Goal: Task Accomplishment & Management: Complete application form

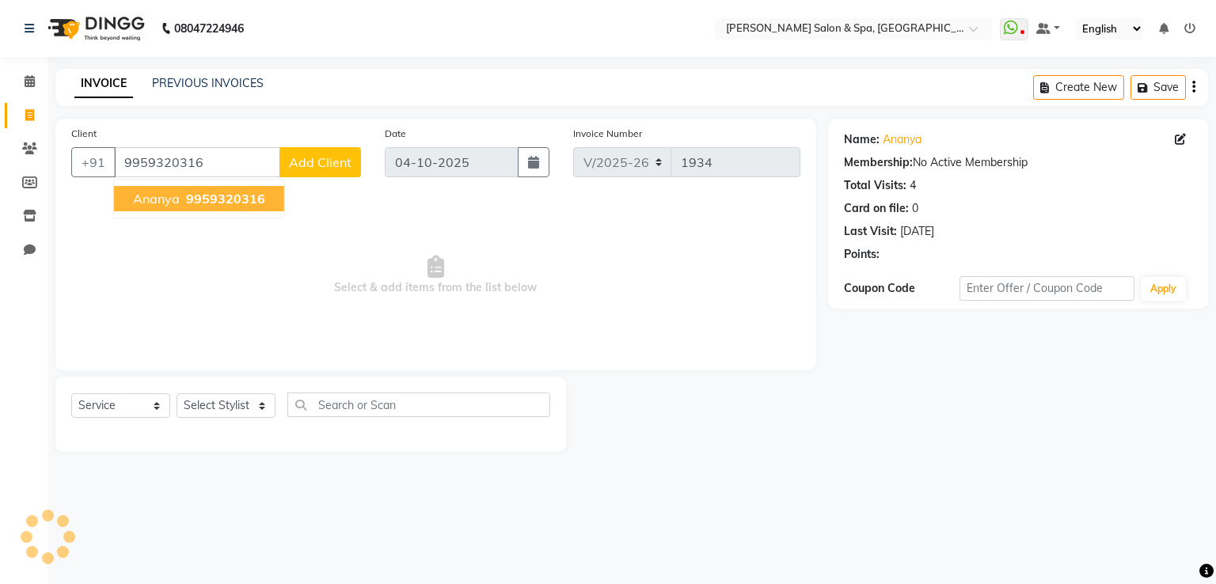
select select "67"
select select "service"
click at [184, 197] on ngb-highlight "9959320316" at bounding box center [224, 199] width 82 height 16
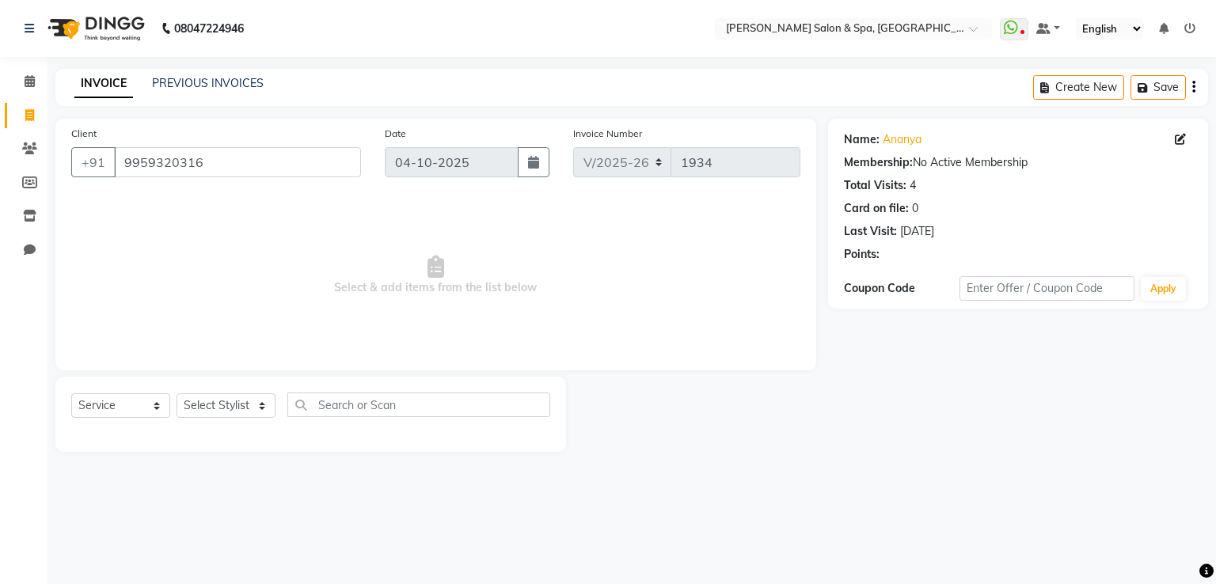
click at [229, 422] on div "Select Service Product Membership Package Voucher Prepaid Gift Card Select Styl…" at bounding box center [310, 411] width 479 height 37
click at [229, 405] on select "Select Stylist Asma Deepa Receptionist [PERSON_NAME]" at bounding box center [226, 405] width 99 height 25
select select "36854"
click at [177, 394] on select "Select Stylist Asma Deepa Receptionist [PERSON_NAME]" at bounding box center [226, 405] width 99 height 25
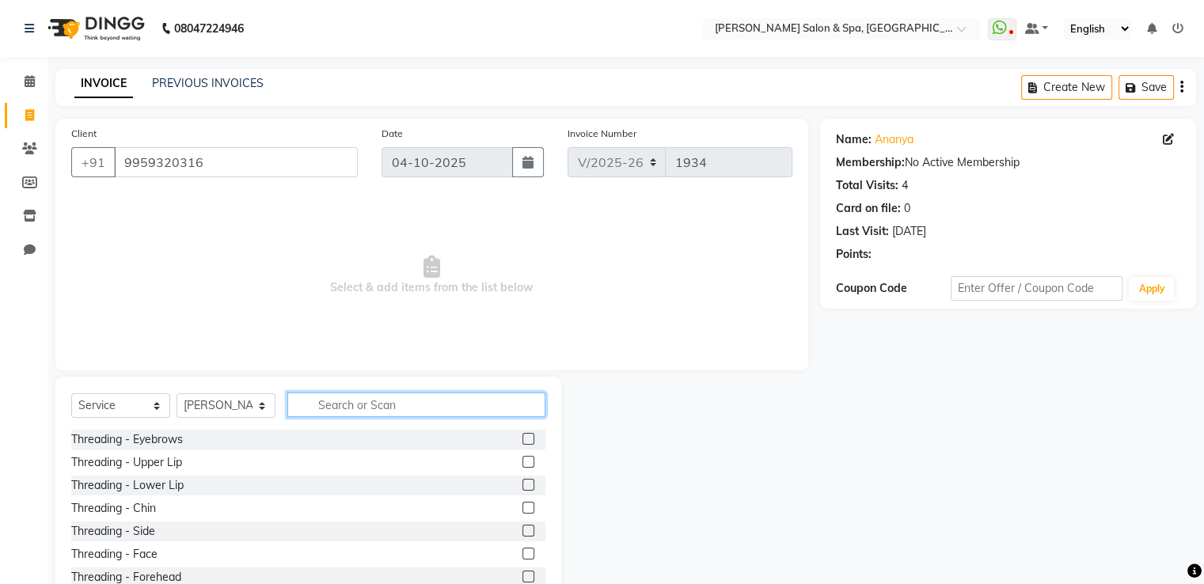
click at [388, 401] on input "text" at bounding box center [416, 405] width 258 height 25
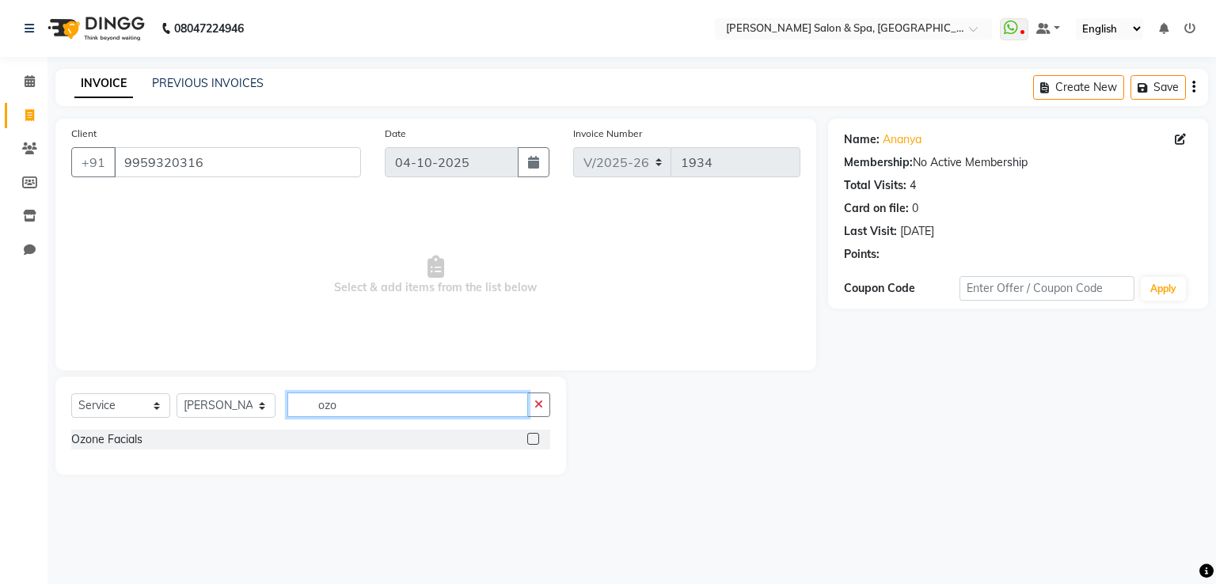
type input "ozo"
click at [530, 443] on label at bounding box center [533, 439] width 12 height 12
click at [530, 443] on input "checkbox" at bounding box center [532, 440] width 10 height 10
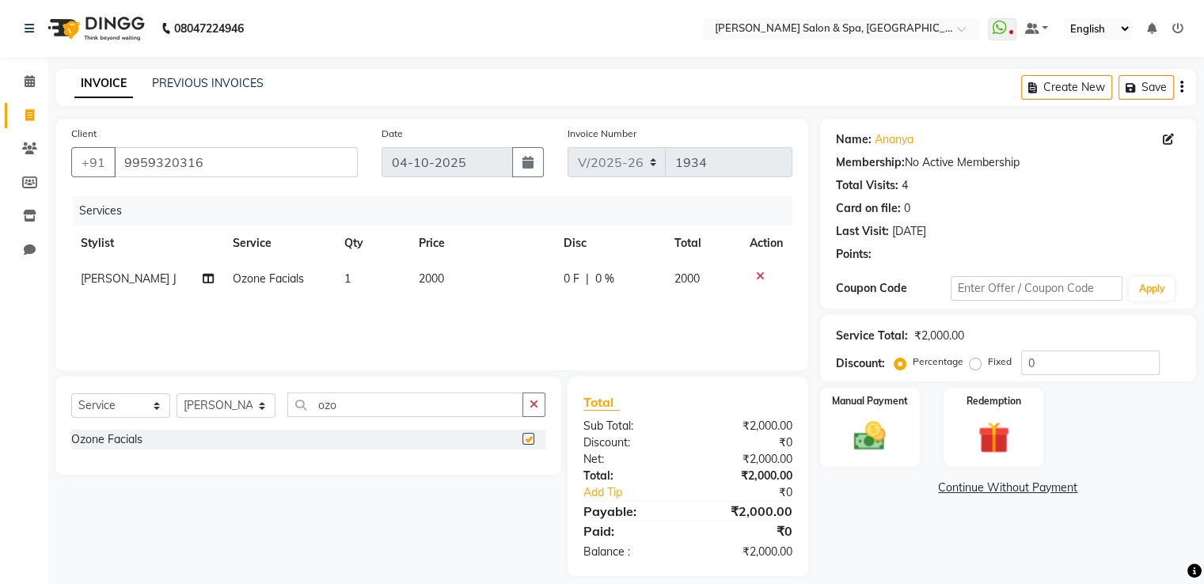
checkbox input "false"
click at [409, 275] on td "2000" at bounding box center [481, 279] width 145 height 36
select select "36854"
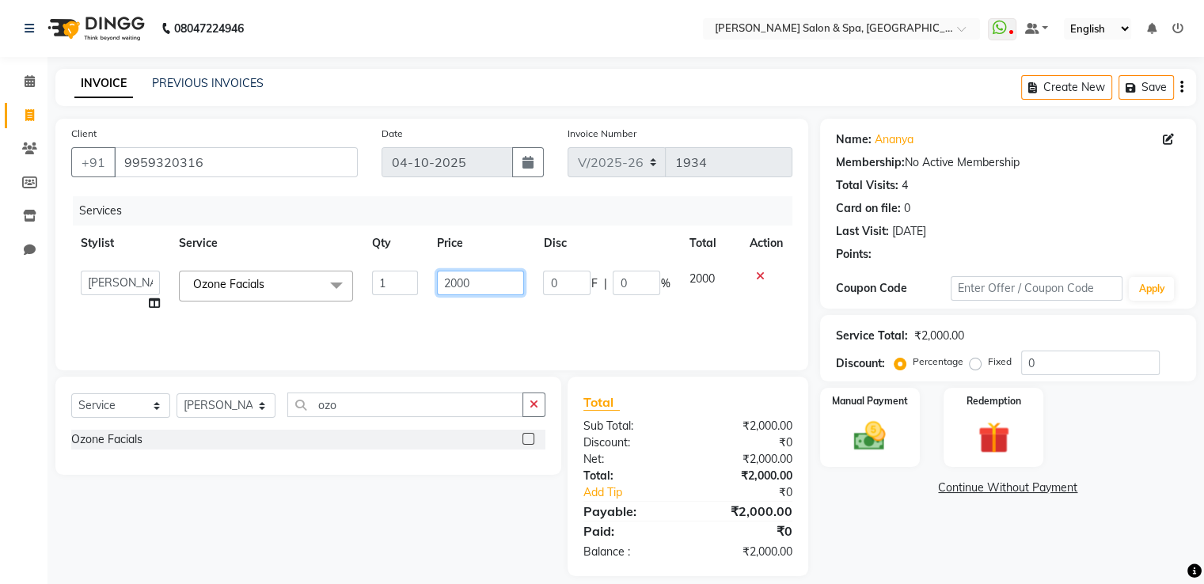
click at [500, 288] on input "2000" at bounding box center [480, 283] width 87 height 25
type input "2"
type input "1500"
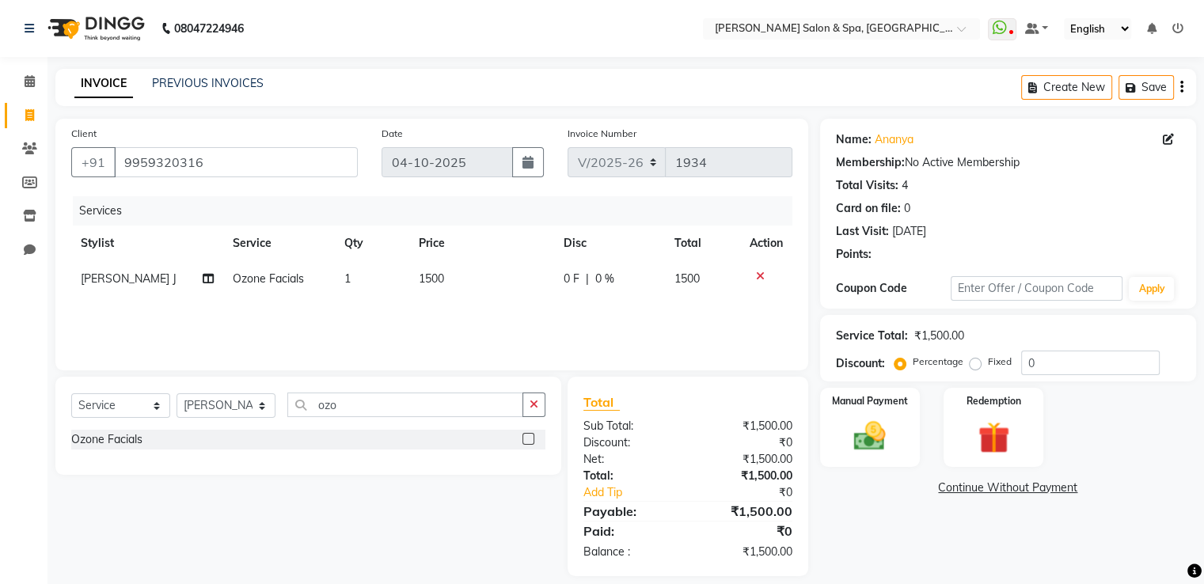
click at [538, 334] on div "Services Stylist Service Qty Price Disc Total Action [PERSON_NAME] J Ozone Faci…" at bounding box center [431, 275] width 721 height 158
click at [889, 419] on img at bounding box center [869, 437] width 53 height 38
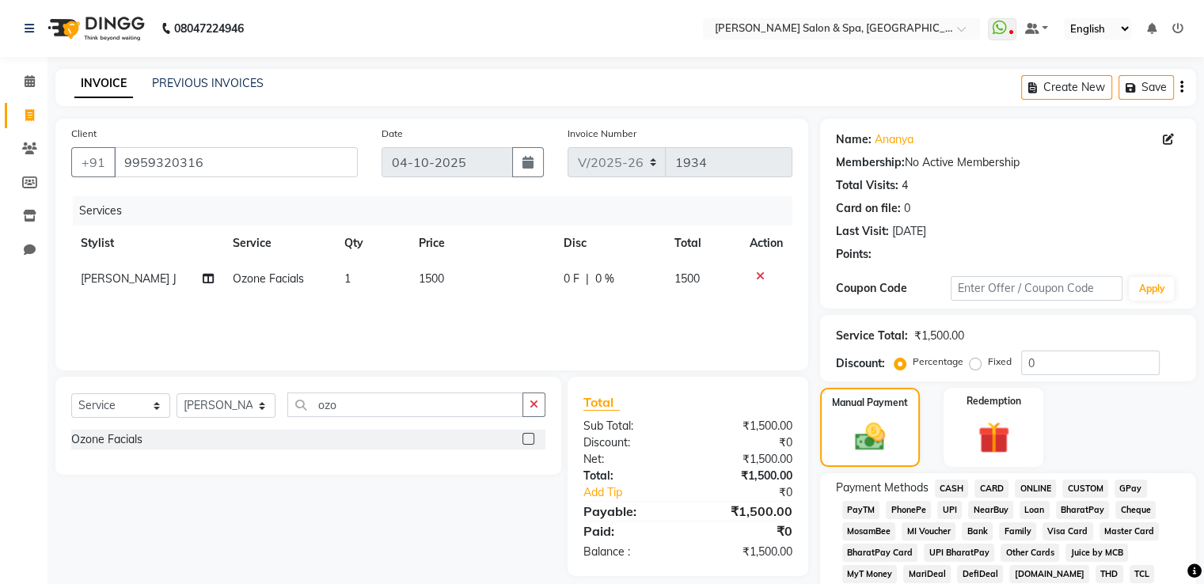
click at [1127, 485] on span "GPay" at bounding box center [1131, 489] width 32 height 18
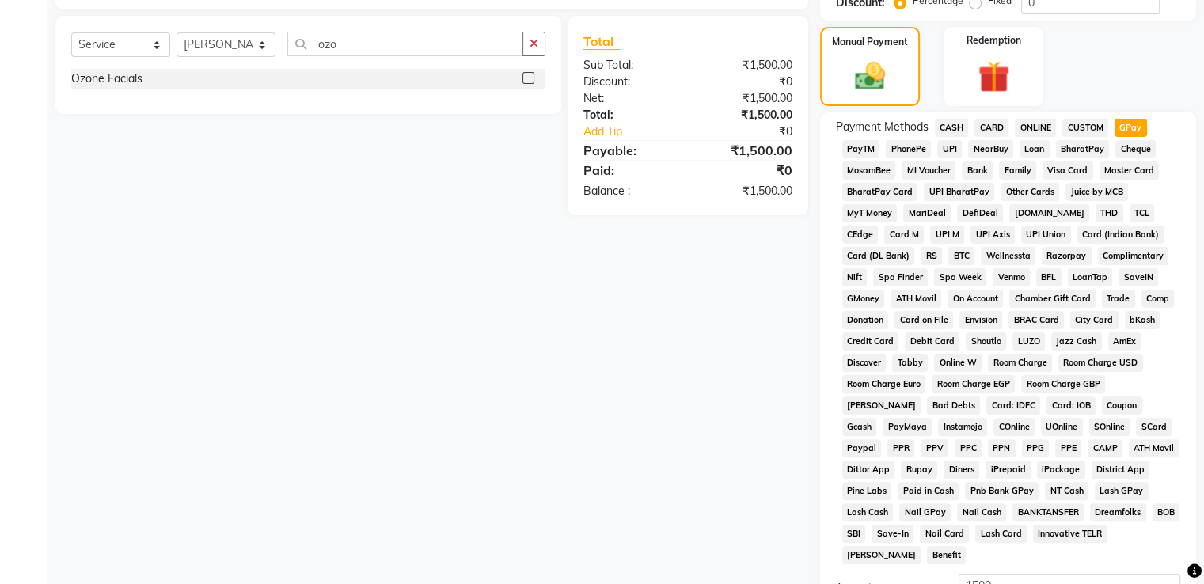
scroll to position [482, 0]
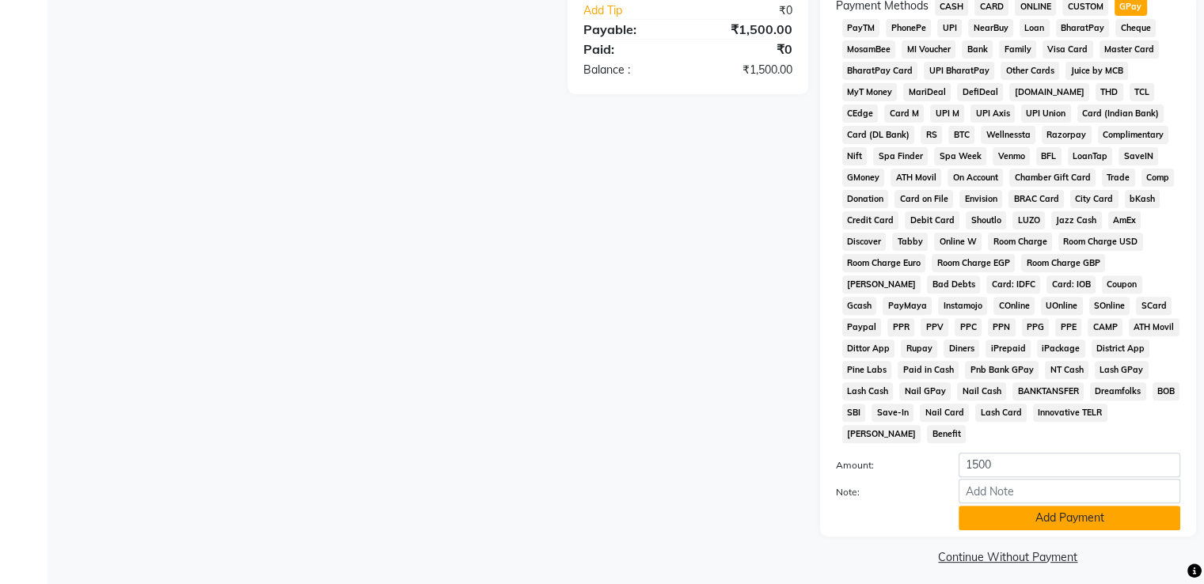
click at [1107, 506] on button "Add Payment" at bounding box center [1070, 518] width 222 height 25
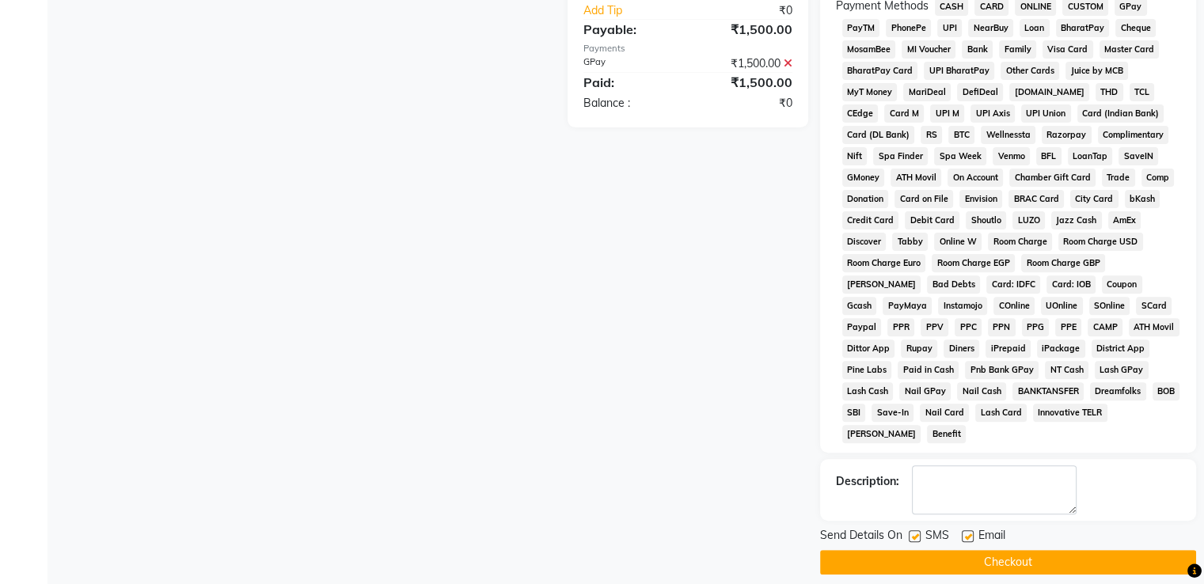
click at [1096, 550] on button "Checkout" at bounding box center [1008, 562] width 376 height 25
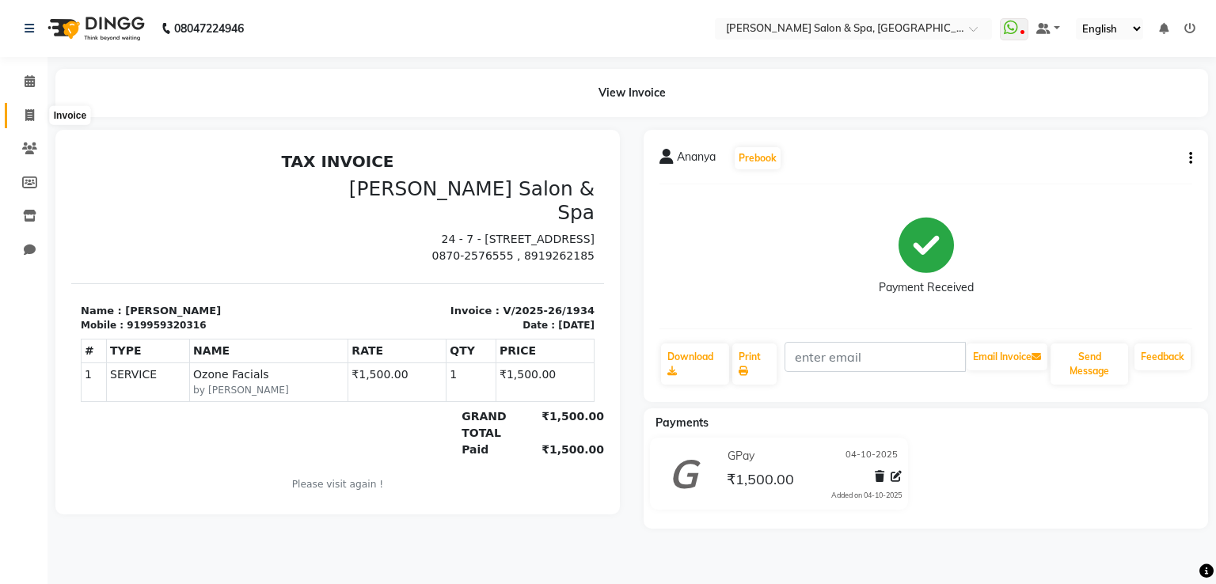
click at [28, 113] on icon at bounding box center [29, 115] width 9 height 12
select select "service"
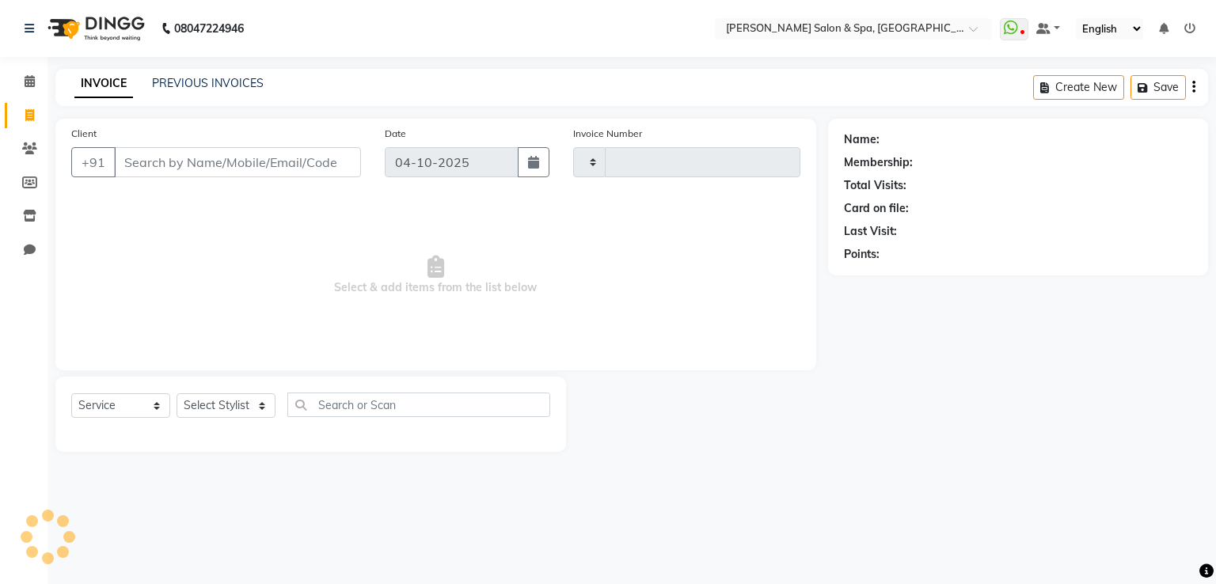
type input "1935"
select select "67"
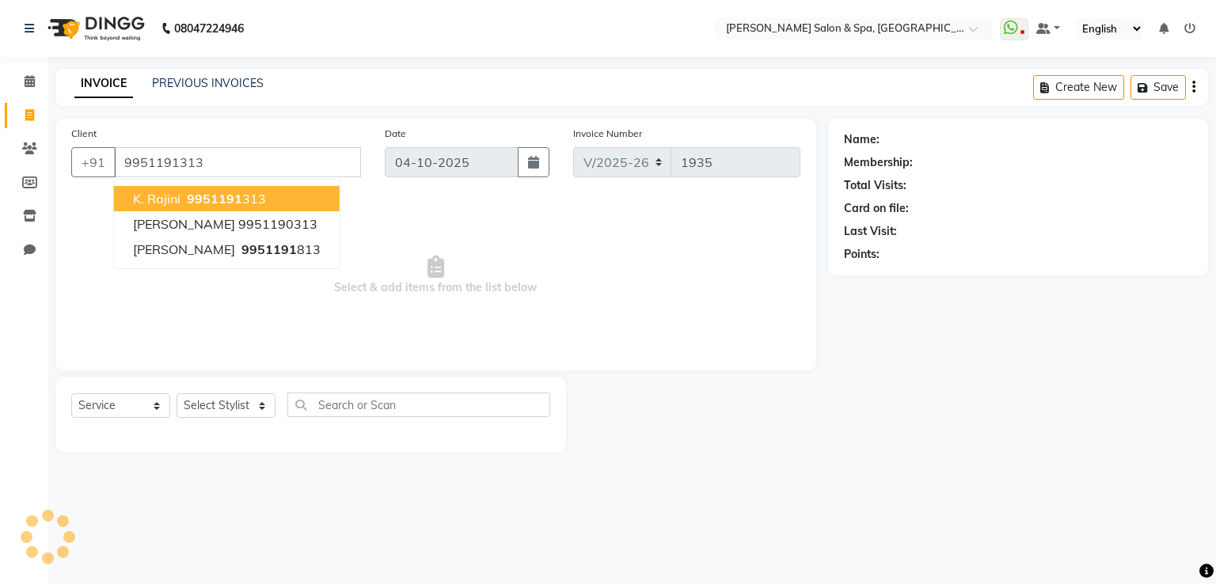
type input "9951191313"
select select "1: Object"
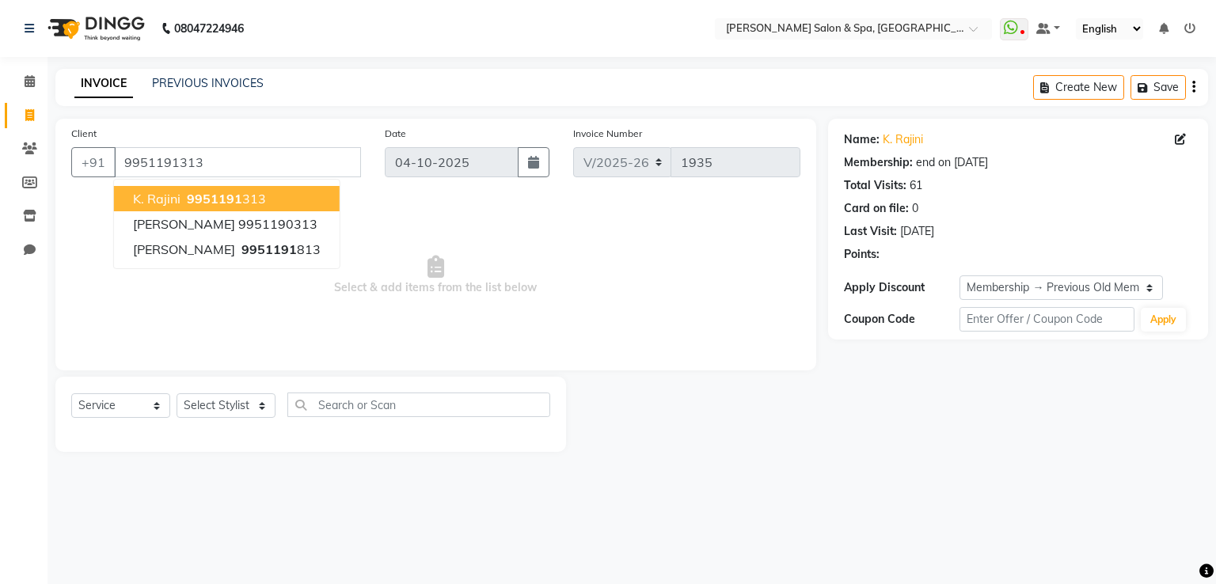
click at [215, 200] on span "9951191" at bounding box center [214, 199] width 55 height 16
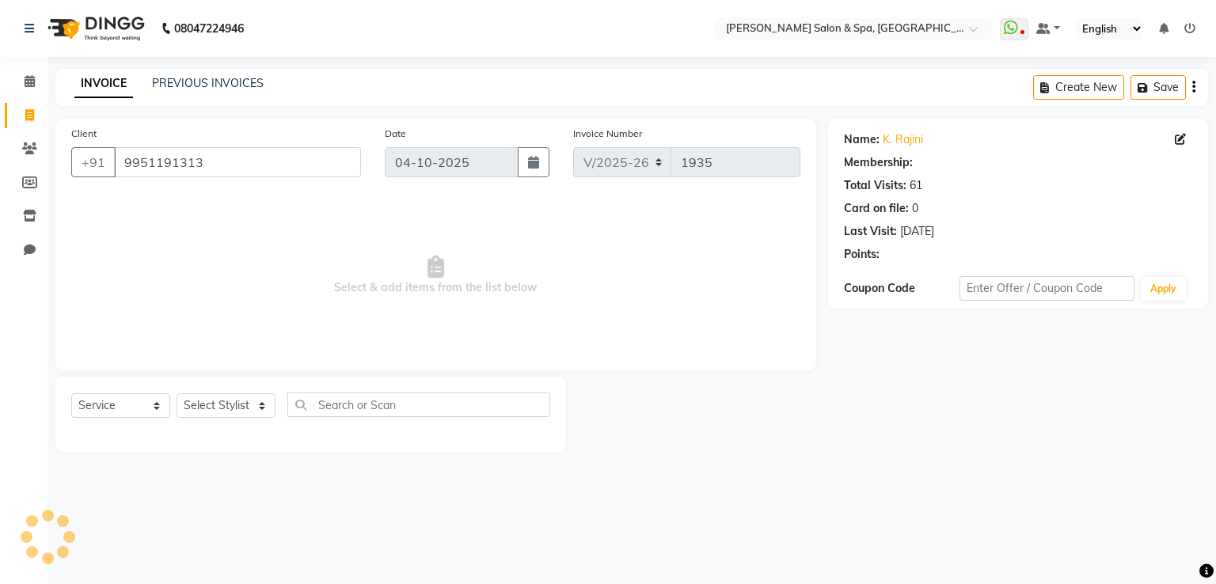
select select "1: Object"
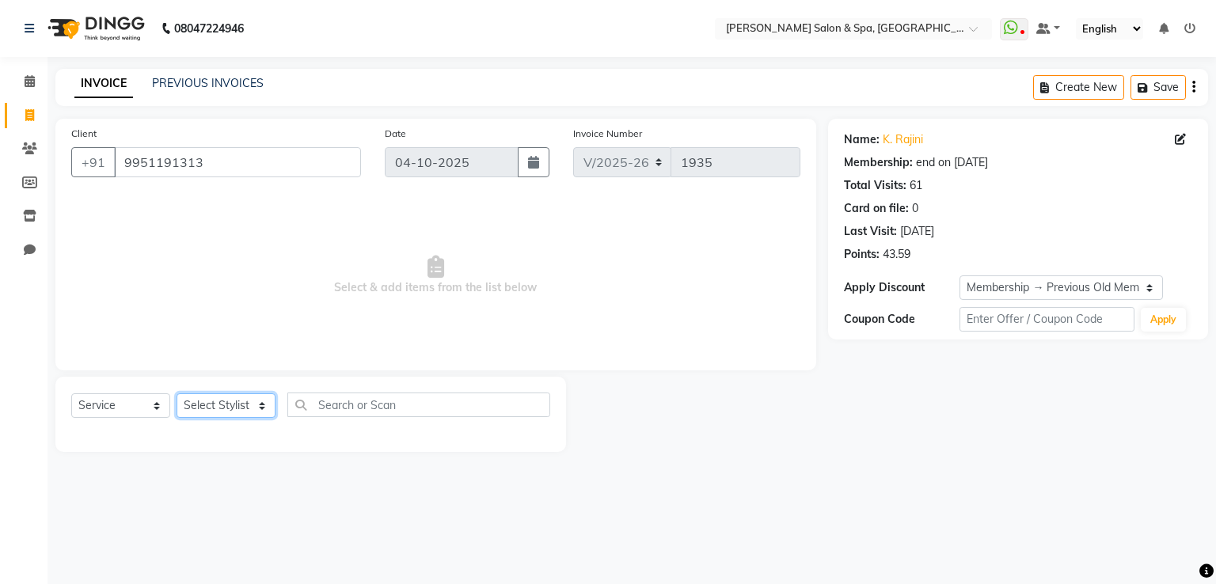
click at [228, 409] on select "Select Stylist Asma Deepa Receptionist [PERSON_NAME]" at bounding box center [226, 405] width 99 height 25
select select "2479"
click at [177, 394] on select "Select Stylist Asma Deepa Receptionist [PERSON_NAME]" at bounding box center [226, 405] width 99 height 25
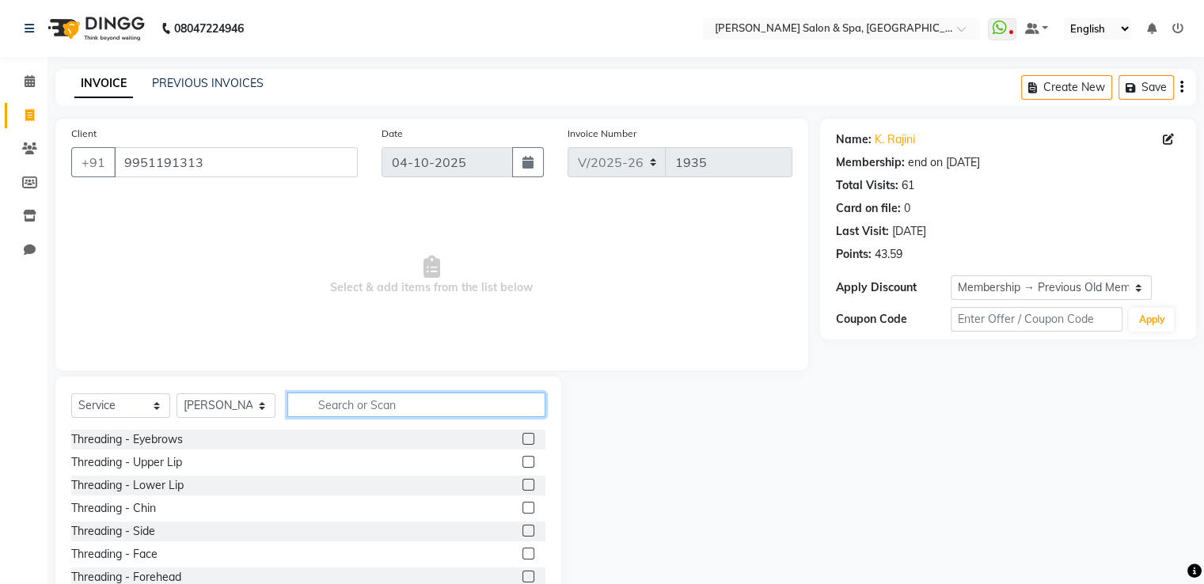
click at [351, 401] on input "text" at bounding box center [416, 405] width 258 height 25
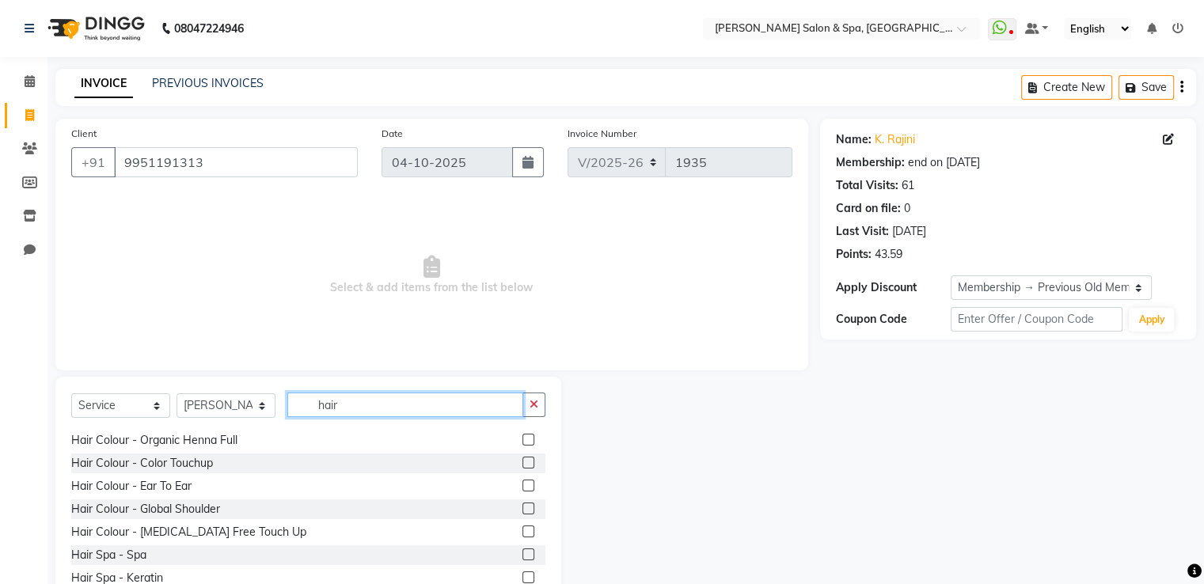
scroll to position [436, 0]
type input "hair"
click at [523, 533] on label at bounding box center [529, 531] width 12 height 12
click at [523, 533] on input "checkbox" at bounding box center [528, 531] width 10 height 10
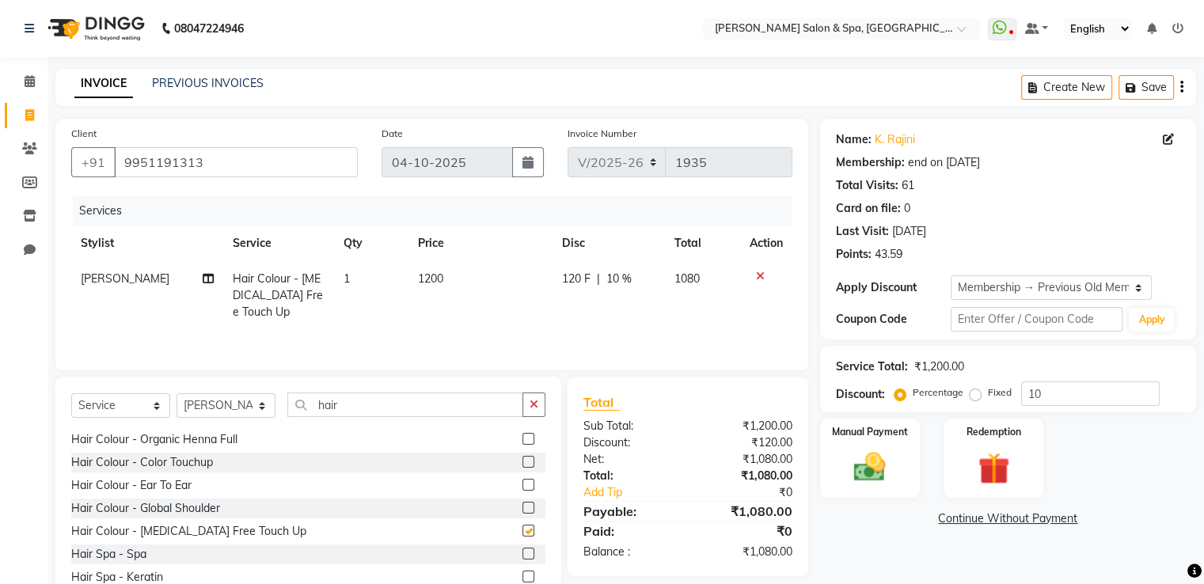
checkbox input "false"
click at [236, 412] on select "Select Stylist Asma Deepa Receptionist [PERSON_NAME]" at bounding box center [226, 405] width 99 height 25
select select "91462"
click at [177, 395] on select "Select Stylist Asma Deepa Receptionist [PERSON_NAME]" at bounding box center [226, 405] width 99 height 25
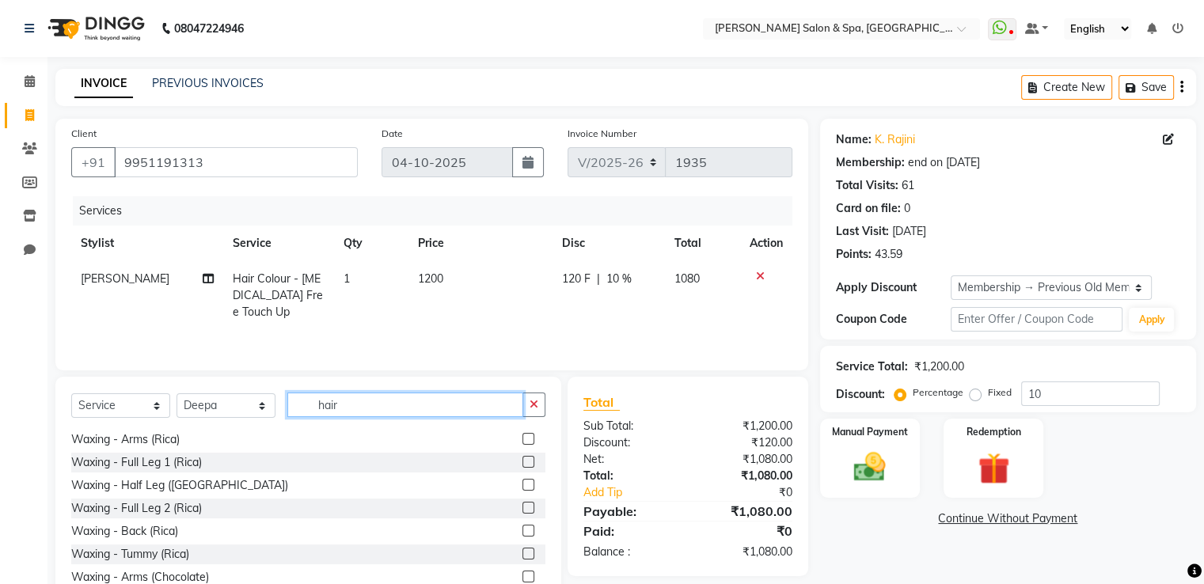
click at [423, 414] on input "hair" at bounding box center [405, 405] width 236 height 25
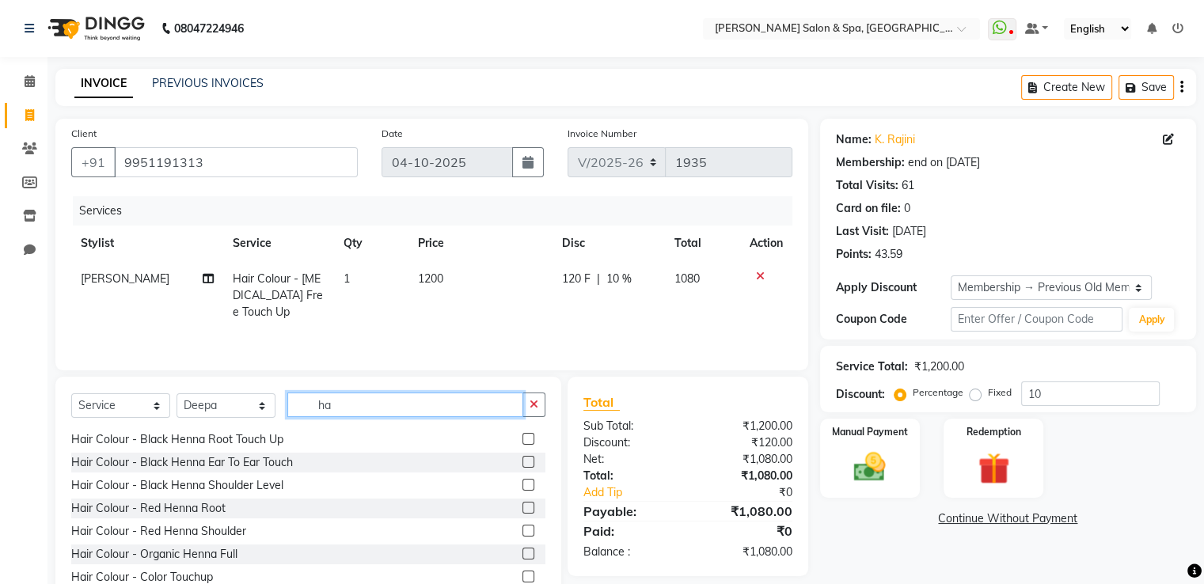
type input "h"
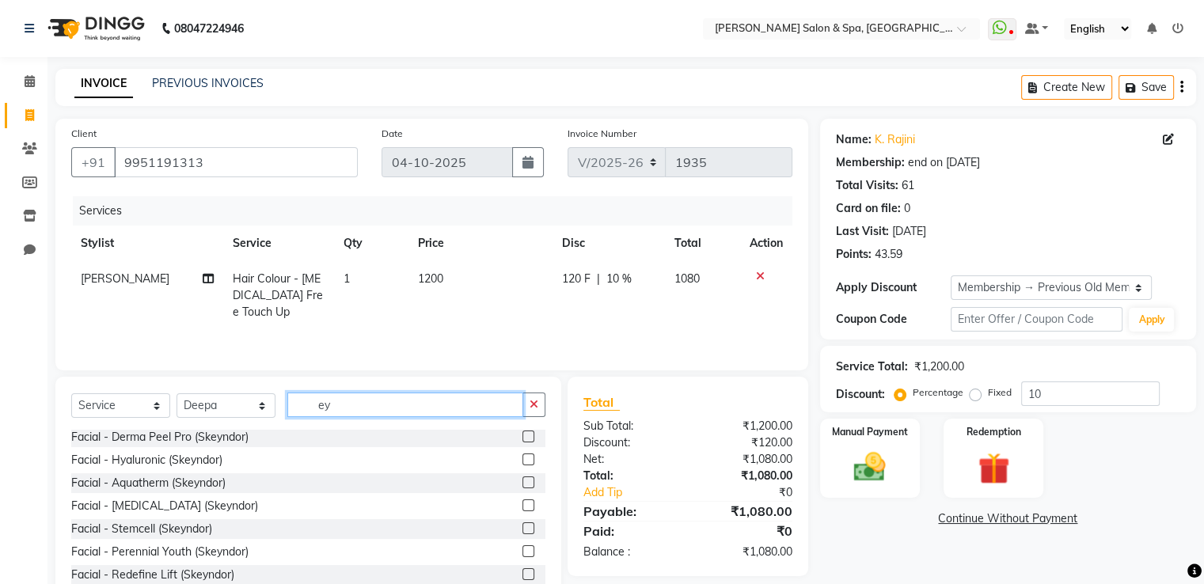
scroll to position [0, 0]
type input "ey"
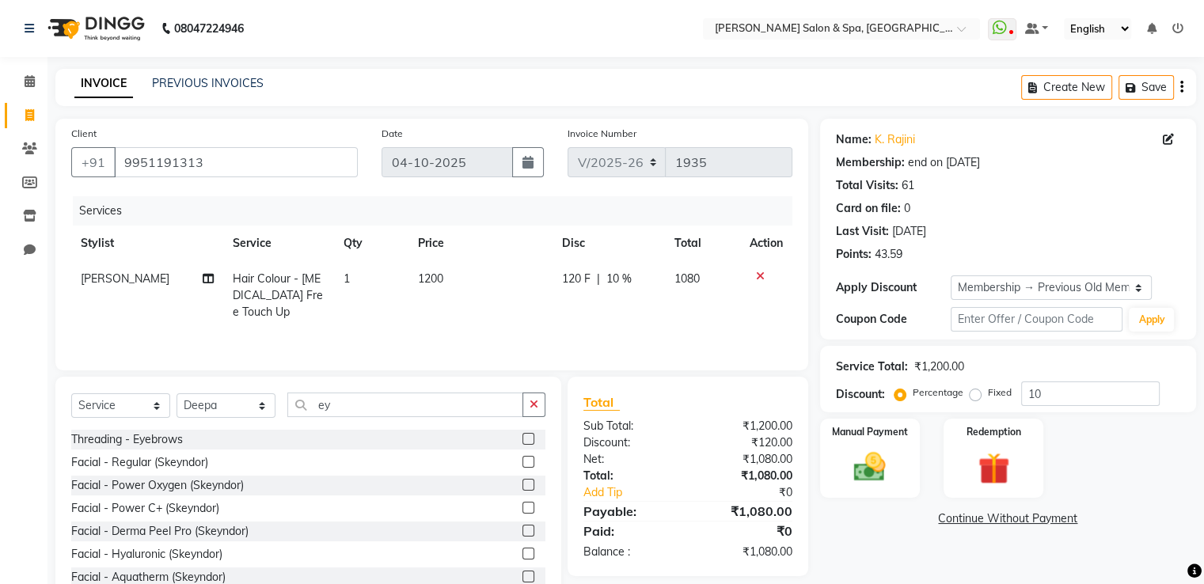
click at [523, 441] on label at bounding box center [529, 439] width 12 height 12
click at [523, 441] on input "checkbox" at bounding box center [528, 440] width 10 height 10
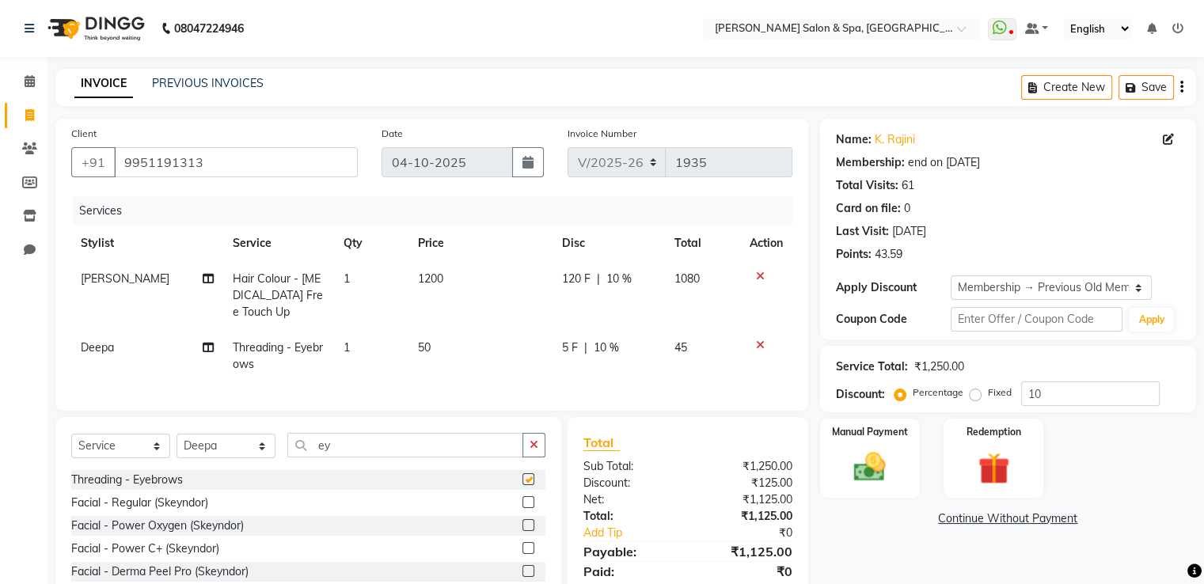
checkbox input "false"
click at [440, 285] on span "1200" at bounding box center [430, 279] width 25 height 14
select select "2479"
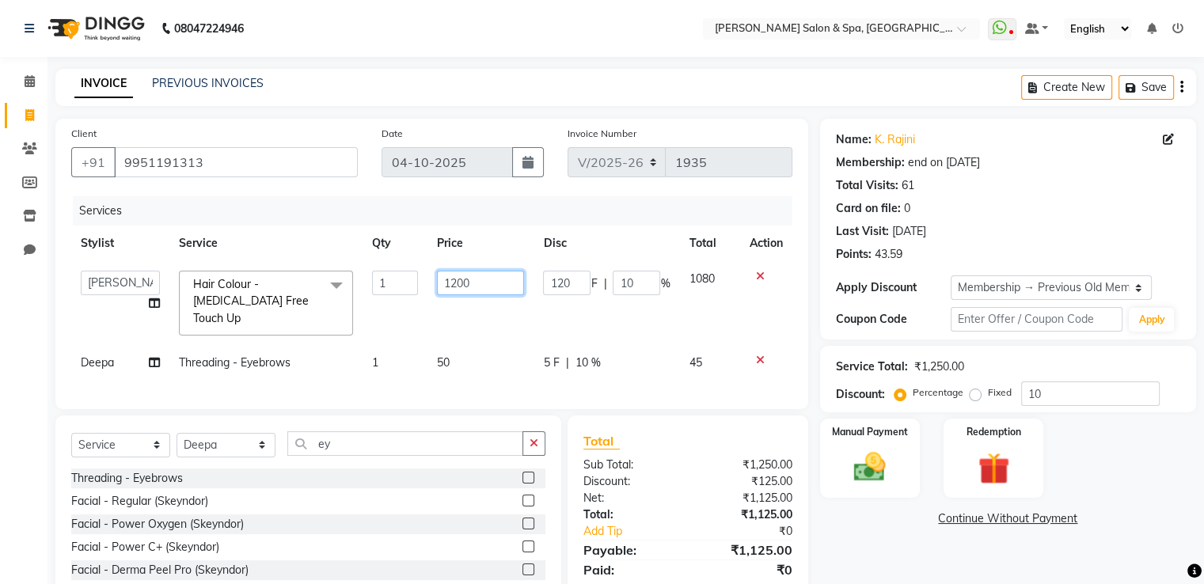
click at [496, 281] on input "1200" at bounding box center [480, 283] width 87 height 25
type input "1"
type input "1000"
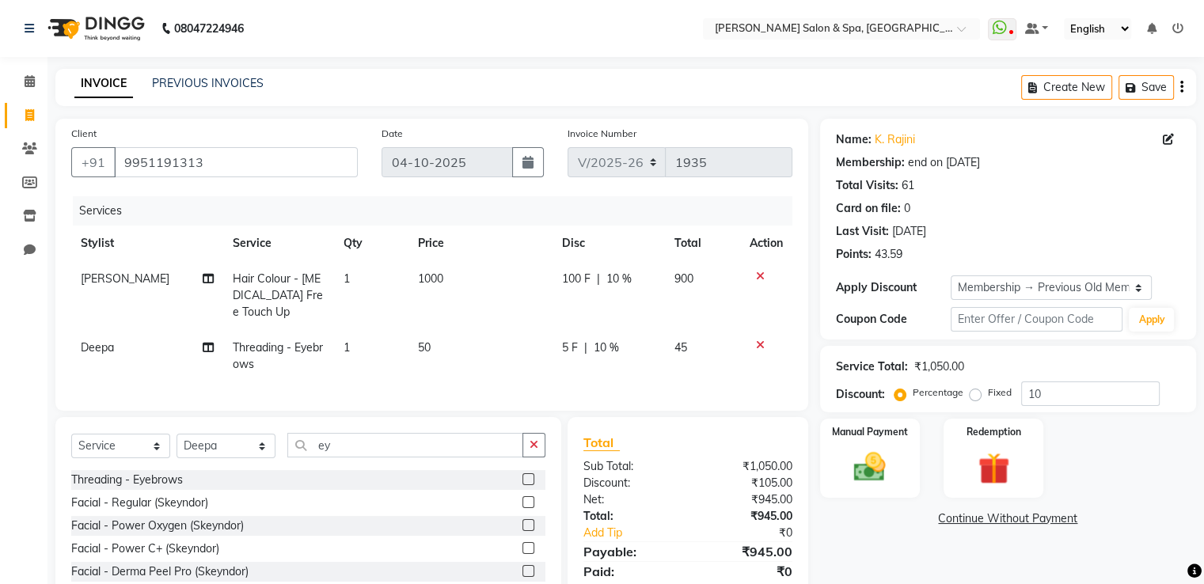
click at [526, 308] on td "1000" at bounding box center [481, 295] width 144 height 69
select select "2479"
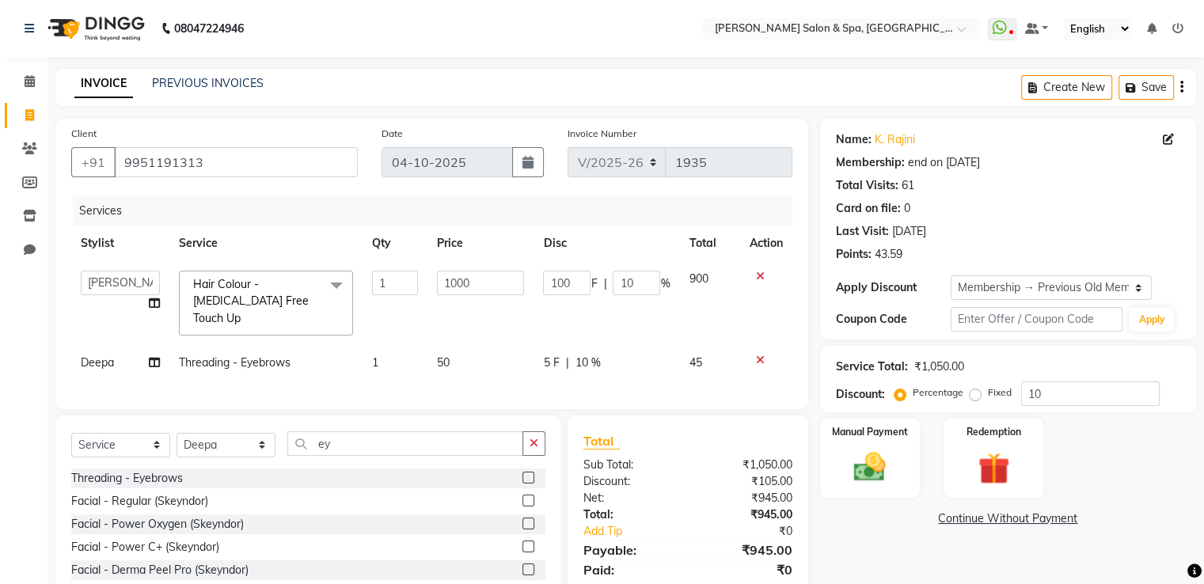
scroll to position [85, 0]
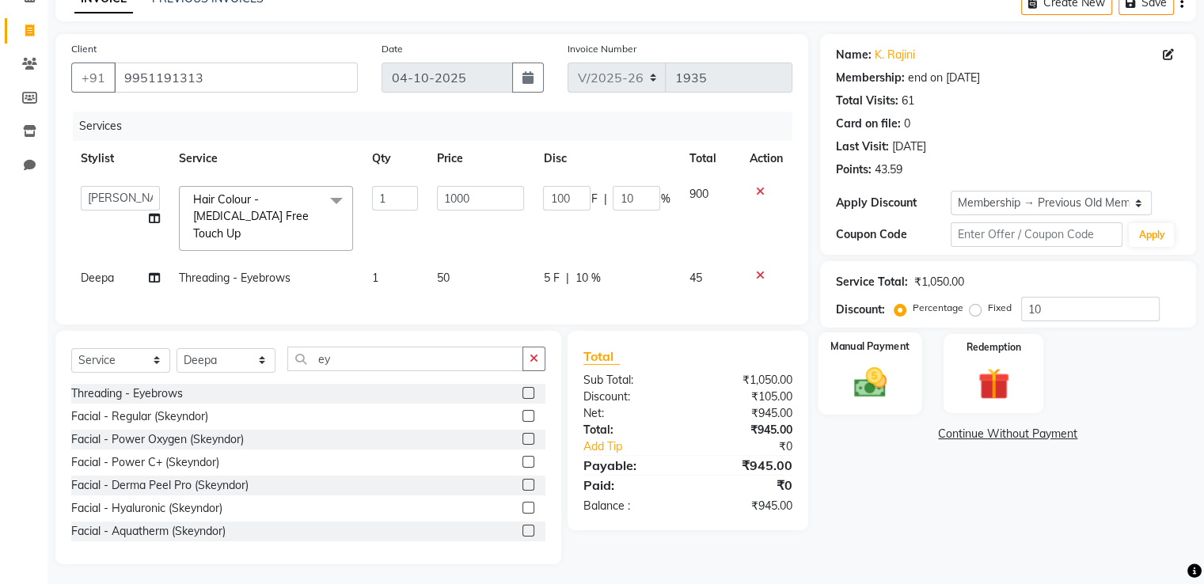
click at [871, 374] on img at bounding box center [869, 383] width 53 height 38
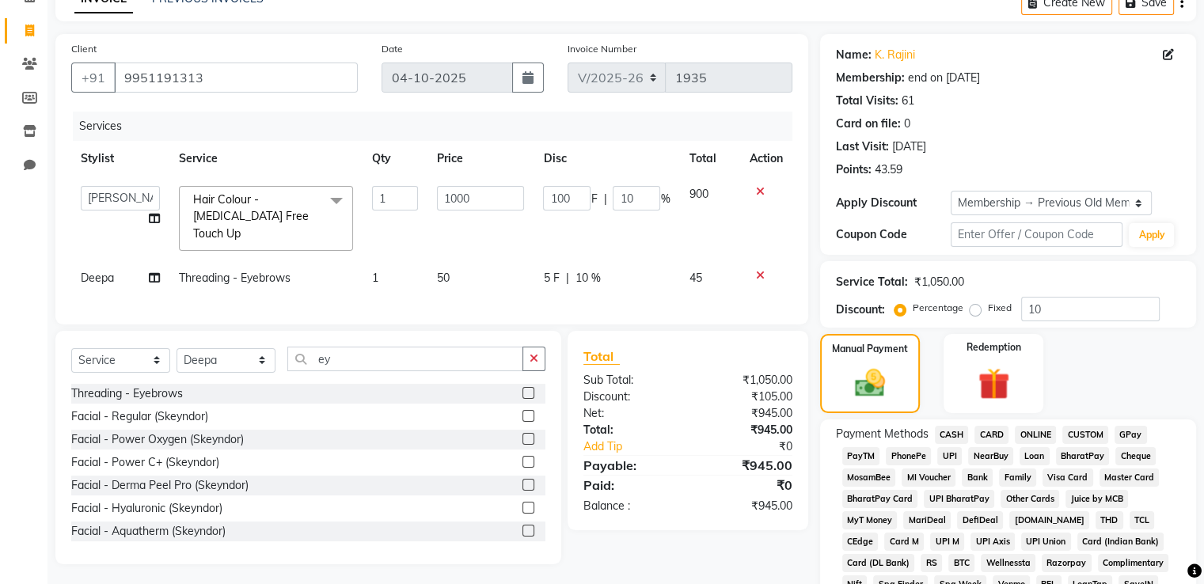
click at [1124, 432] on span "GPay" at bounding box center [1131, 435] width 32 height 18
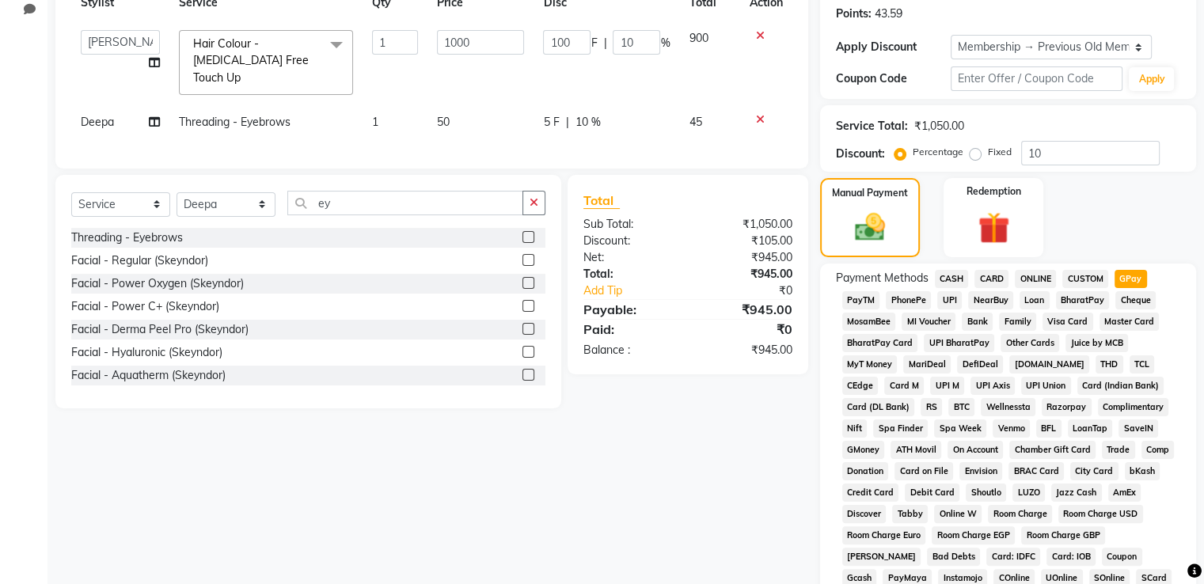
scroll to position [513, 0]
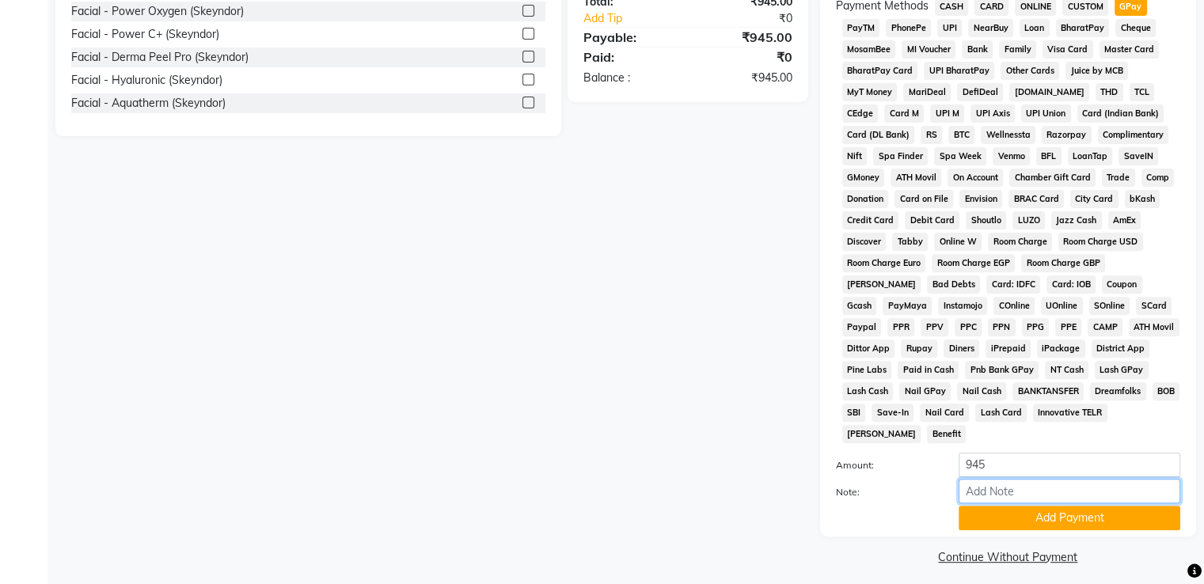
click at [1025, 492] on input "Note:" at bounding box center [1070, 491] width 222 height 25
click at [1028, 507] on button "Add Payment" at bounding box center [1070, 518] width 222 height 25
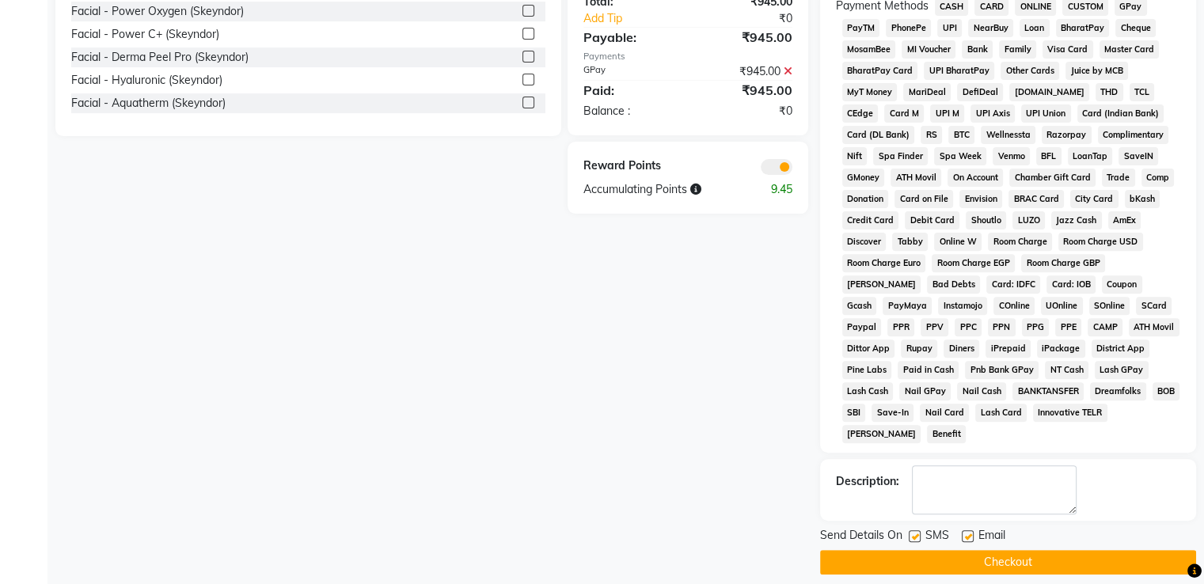
click at [1011, 561] on button "Checkout" at bounding box center [1008, 562] width 376 height 25
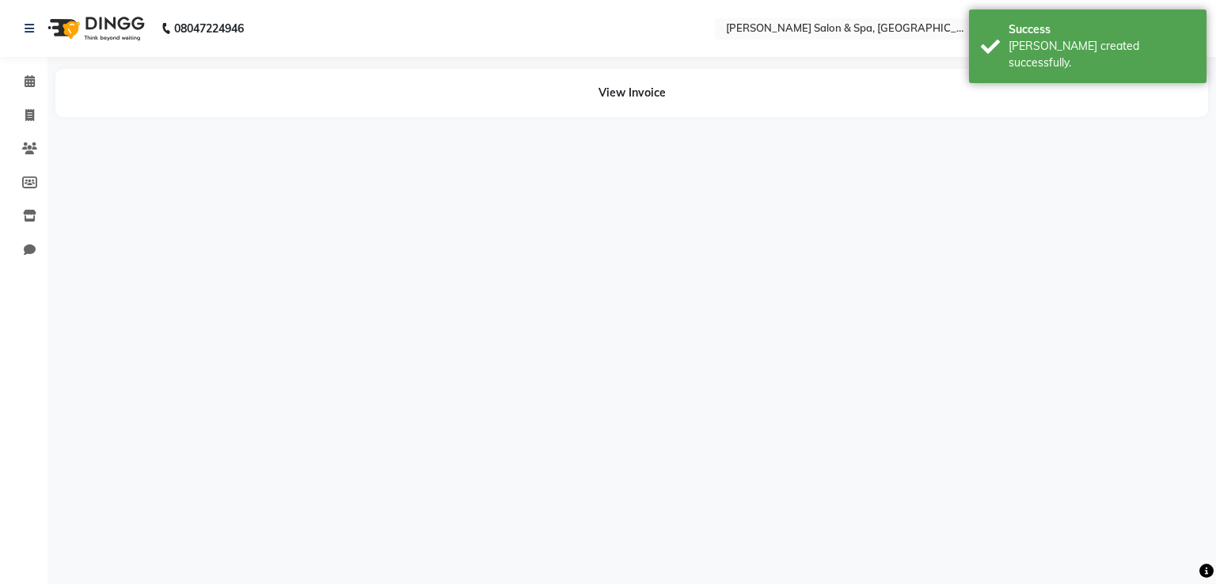
click at [1011, 561] on div "08047224946 Select Location × [PERSON_NAME] Salon & Spa, Subedari WhatsApp Stat…" at bounding box center [608, 292] width 1216 height 584
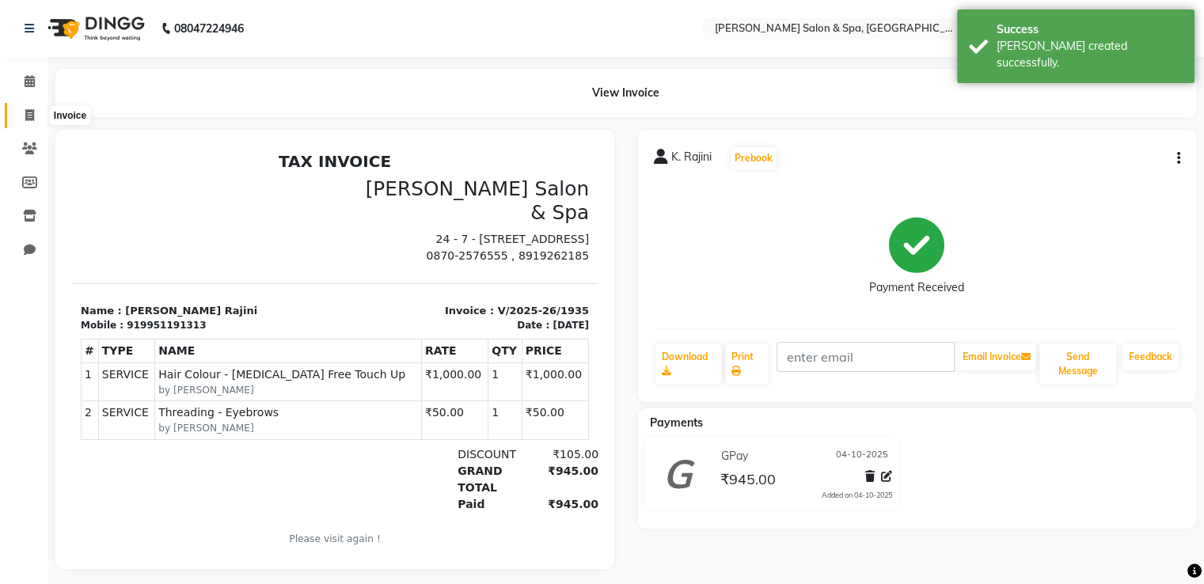
click at [32, 115] on icon at bounding box center [29, 115] width 9 height 12
select select "service"
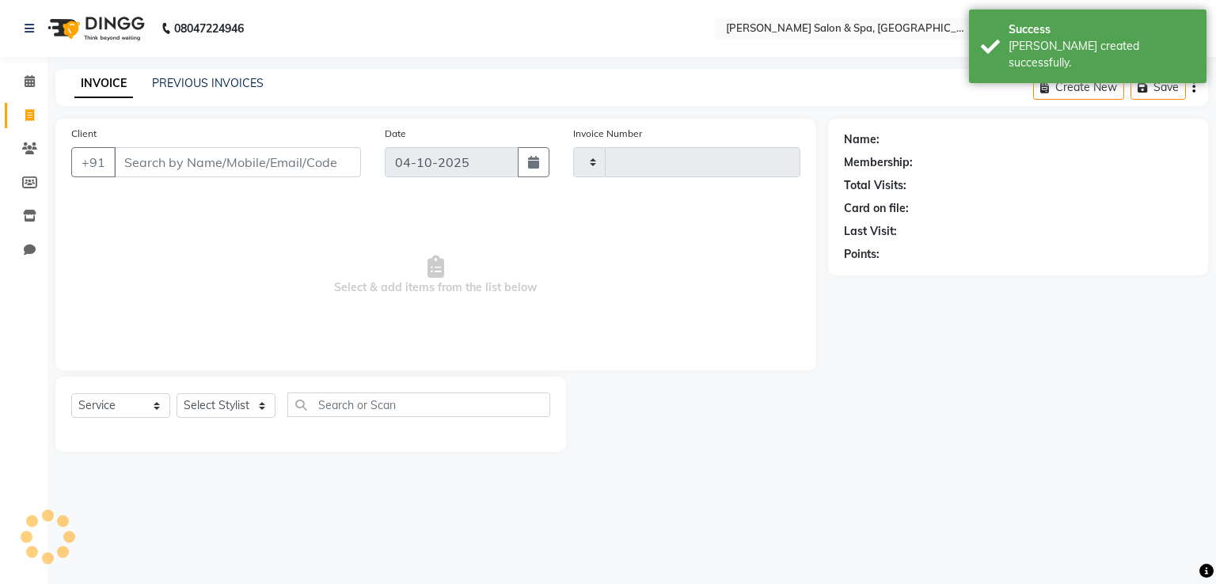
type input "1936"
select select "67"
click at [214, 405] on select "Select Stylist Asma Deepa Receptionist [PERSON_NAME]" at bounding box center [226, 405] width 99 height 25
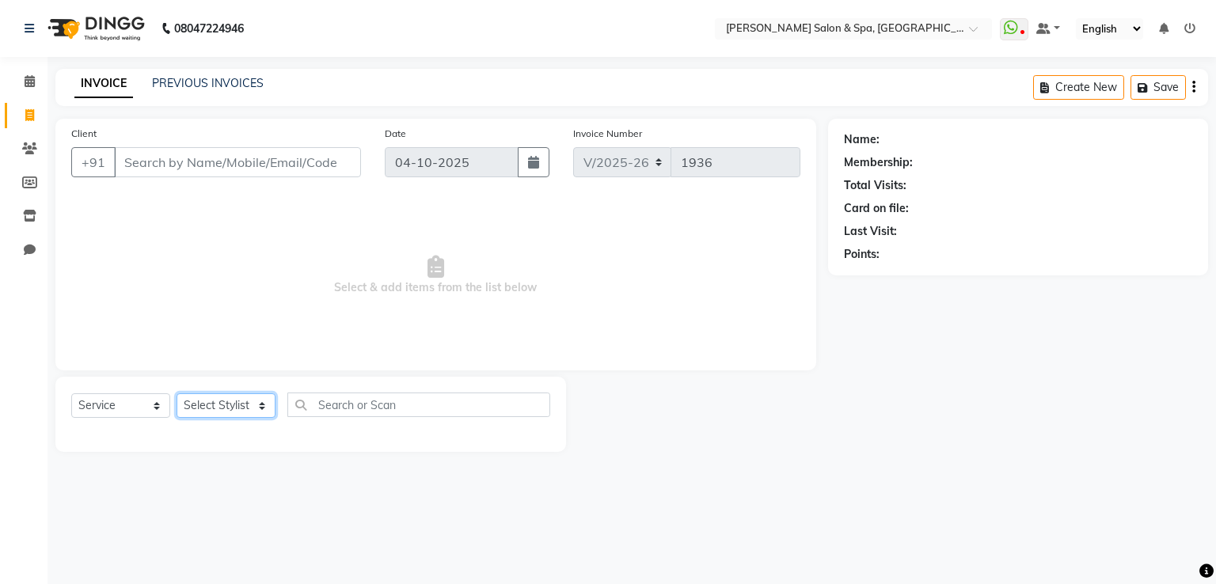
select select "2479"
click at [177, 394] on select "Select Stylist Asma Deepa Receptionist [PERSON_NAME]" at bounding box center [226, 405] width 99 height 25
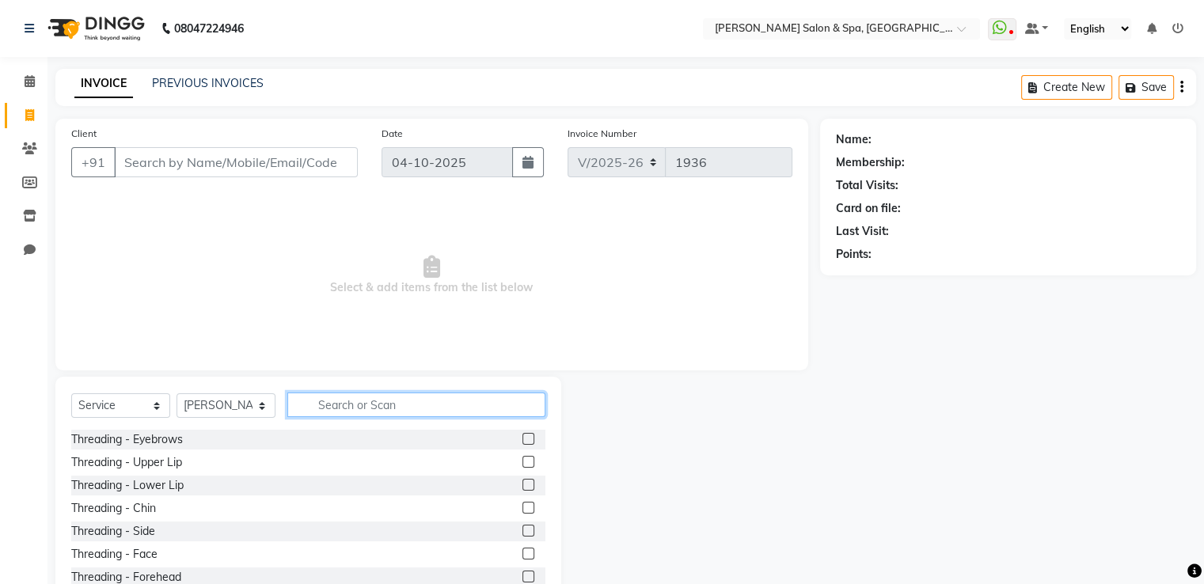
click at [343, 406] on input "text" at bounding box center [416, 405] width 258 height 25
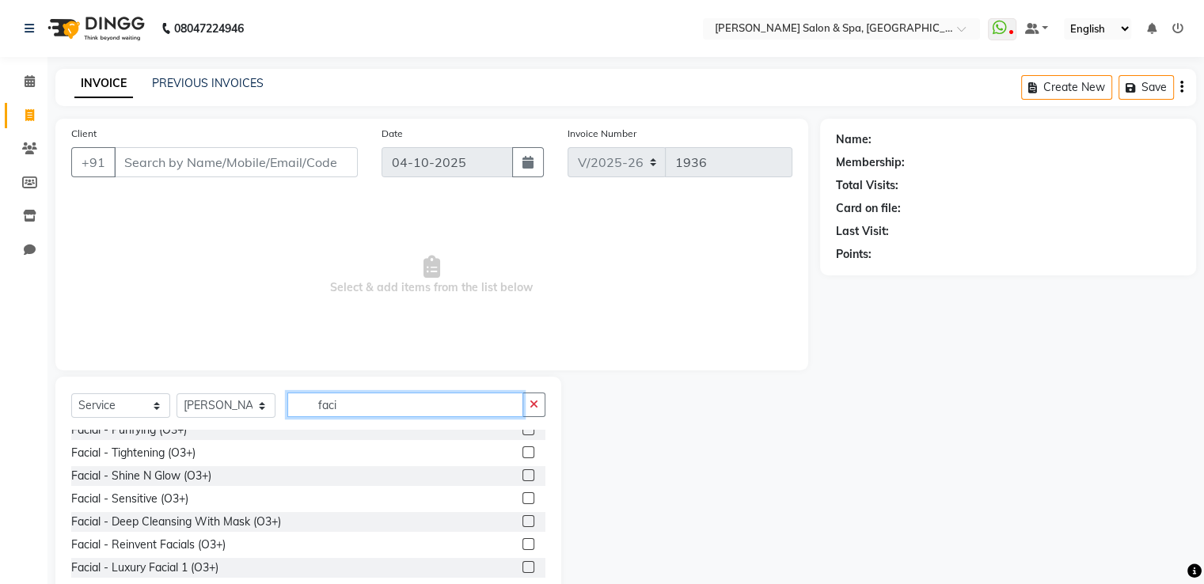
scroll to position [234, 0]
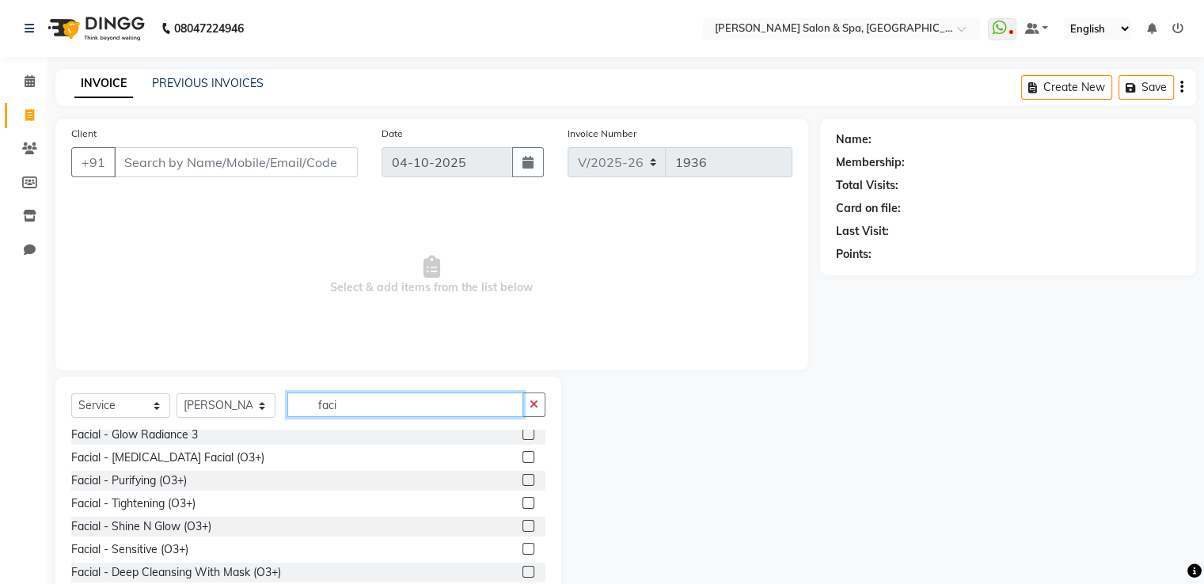
type input "faci"
click at [523, 526] on label at bounding box center [529, 526] width 12 height 12
click at [523, 526] on input "checkbox" at bounding box center [528, 527] width 10 height 10
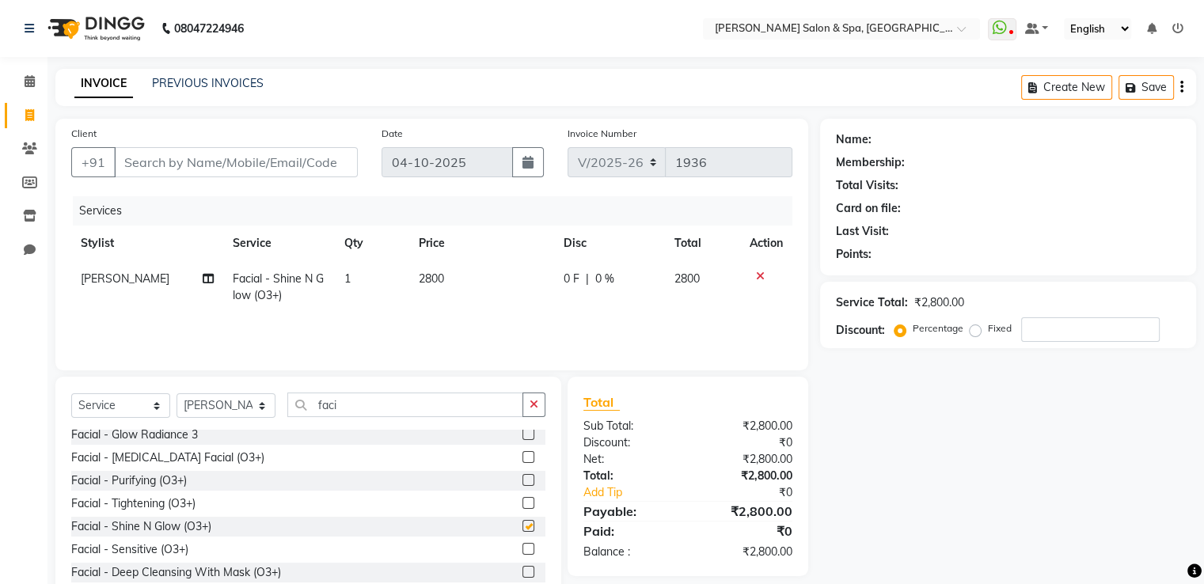
checkbox input "false"
click at [234, 406] on select "Select Stylist Asma Deepa Receptionist [PERSON_NAME]" at bounding box center [226, 405] width 99 height 25
select select "91462"
click at [177, 394] on select "Select Stylist Asma Deepa Receptionist [PERSON_NAME]" at bounding box center [226, 405] width 99 height 25
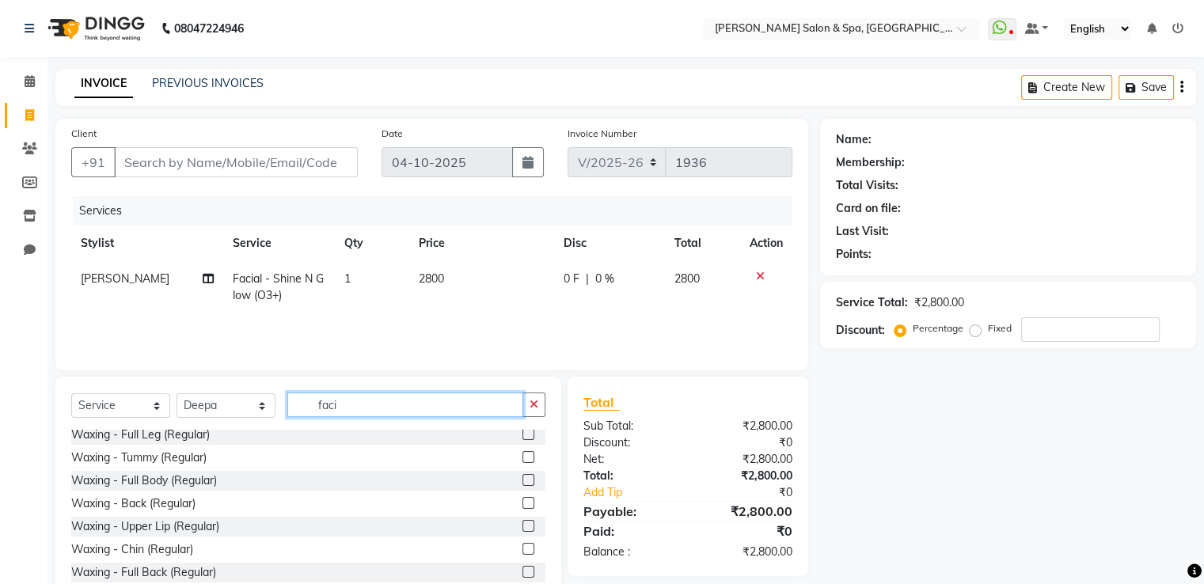
click at [369, 406] on input "faci" at bounding box center [405, 405] width 236 height 25
type input "f"
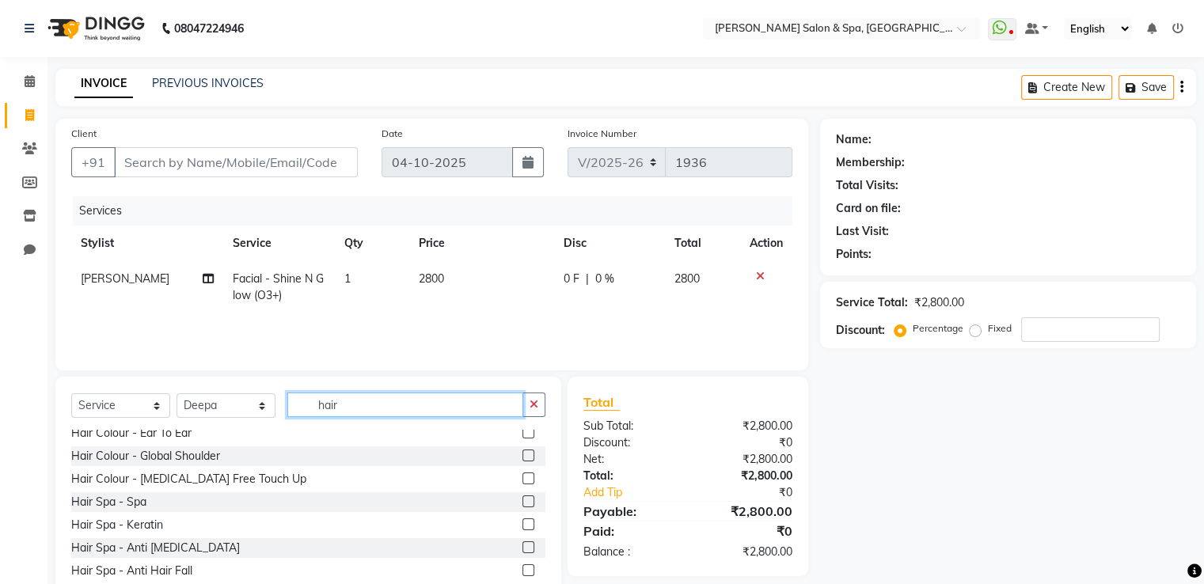
scroll to position [489, 0]
type input "hair"
click at [523, 478] on label at bounding box center [529, 478] width 12 height 12
click at [523, 478] on input "checkbox" at bounding box center [528, 478] width 10 height 10
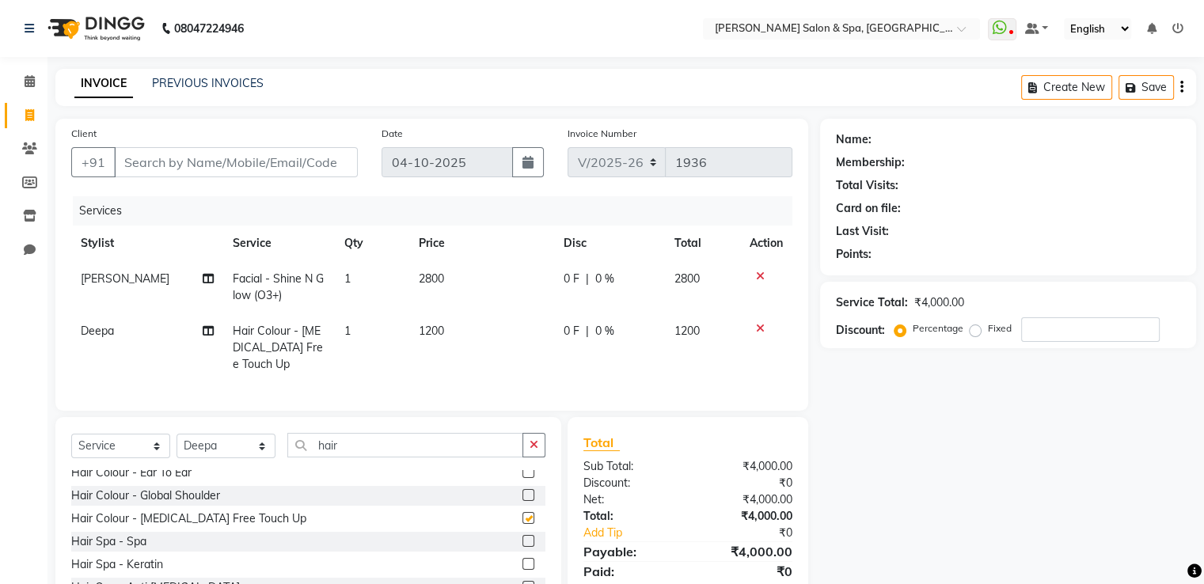
checkbox input "false"
click at [456, 325] on td "1200" at bounding box center [481, 348] width 145 height 69
select select "91462"
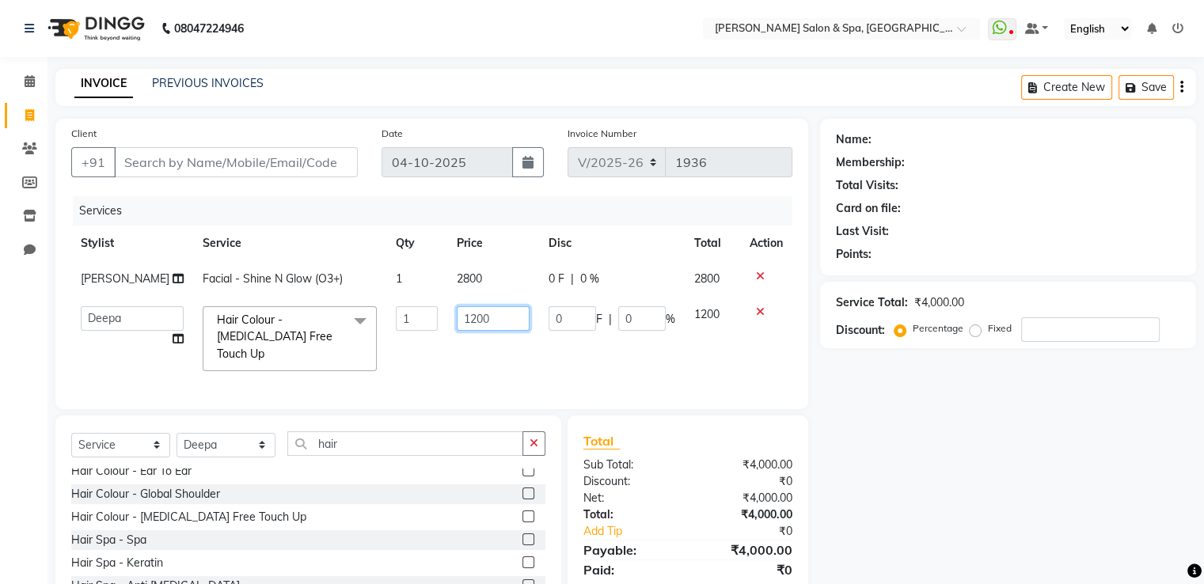
click at [498, 319] on input "1200" at bounding box center [493, 318] width 73 height 25
type input "1000"
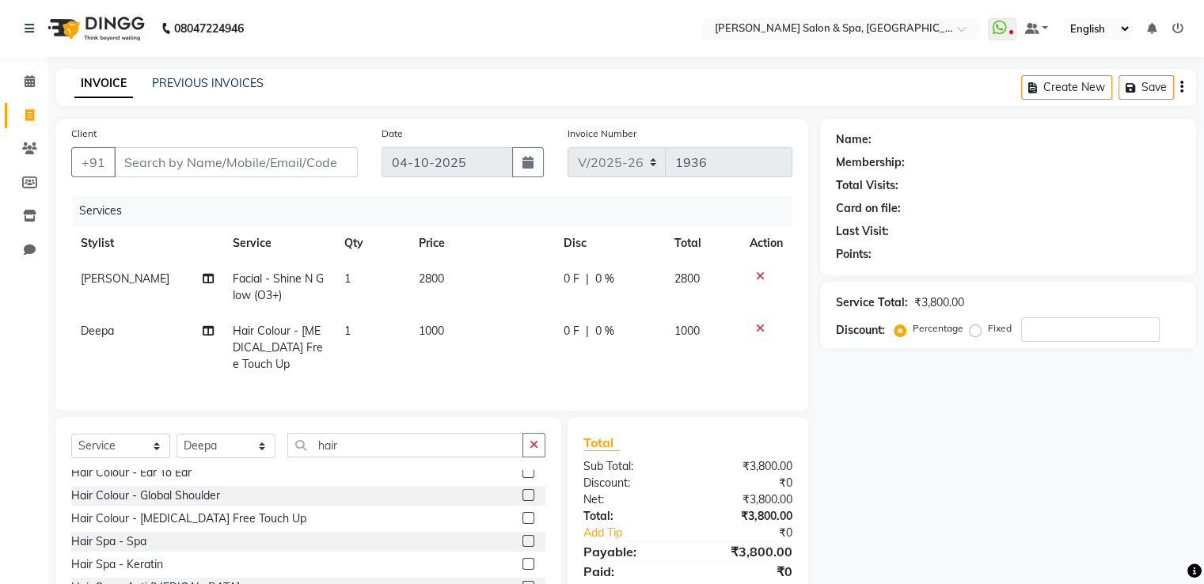
click at [523, 355] on td "1000" at bounding box center [481, 348] width 145 height 69
select select "91462"
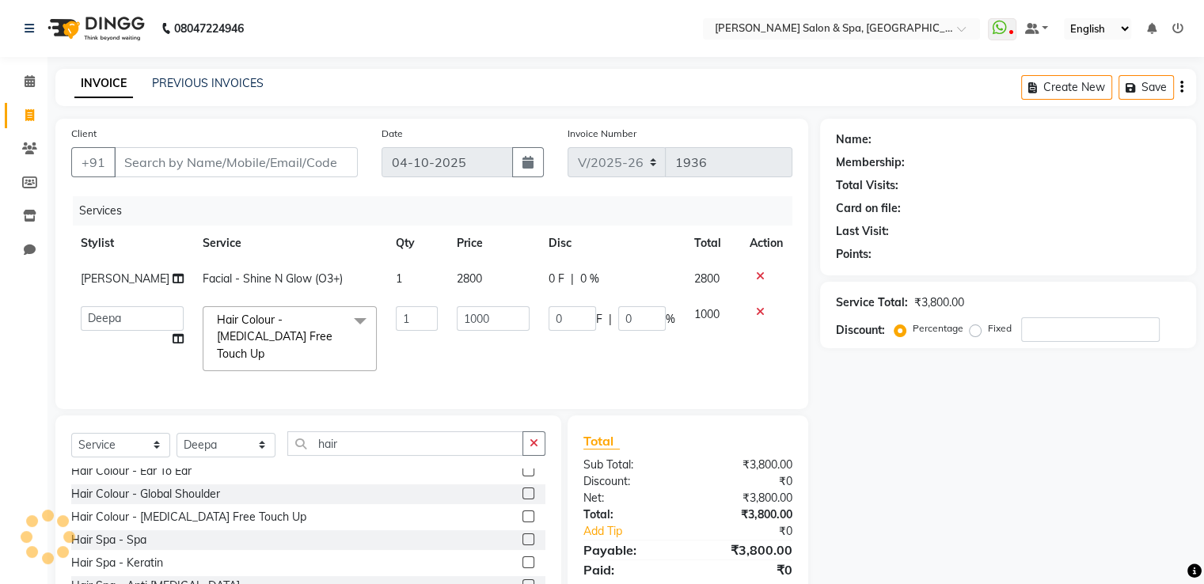
click at [493, 283] on td "2800" at bounding box center [493, 279] width 92 height 36
select select "2479"
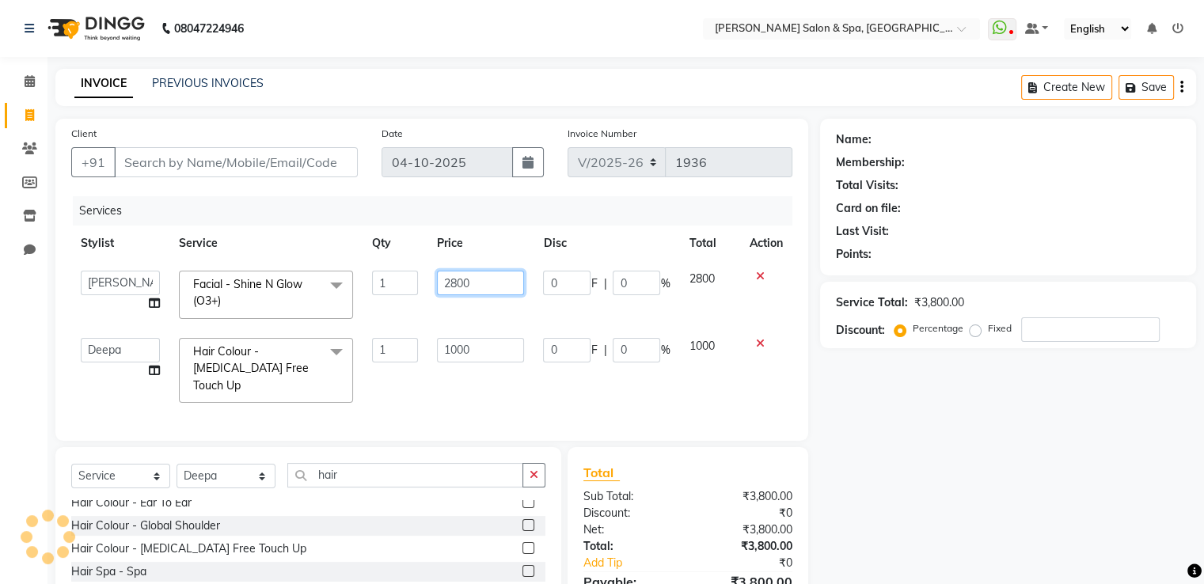
click at [493, 283] on input "2800" at bounding box center [480, 283] width 87 height 25
type input "2"
type input "3000"
click at [512, 306] on tbody "Asma Deepa Receptionist Renuka saif [PERSON_NAME] J Zeenath Facial - Shine N Gl…" at bounding box center [431, 336] width 721 height 151
